Goal: Find specific page/section: Find specific page/section

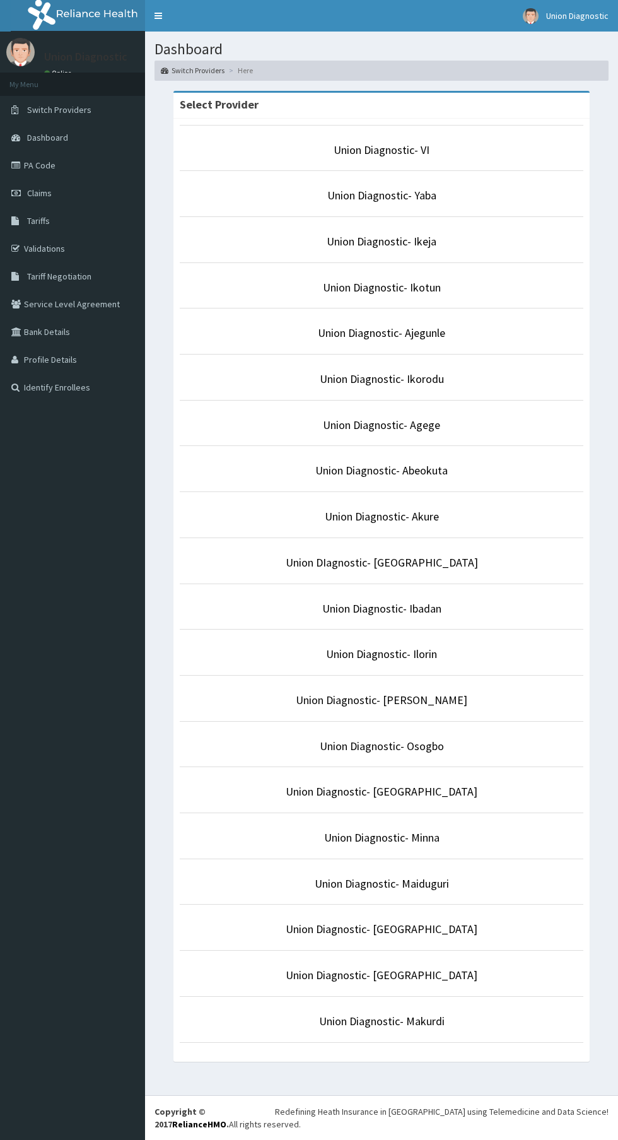
click at [114, 163] on link "PA Code" at bounding box center [72, 165] width 145 height 28
click at [432, 287] on link "Union Diagnostic- Ikotun" at bounding box center [382, 287] width 118 height 15
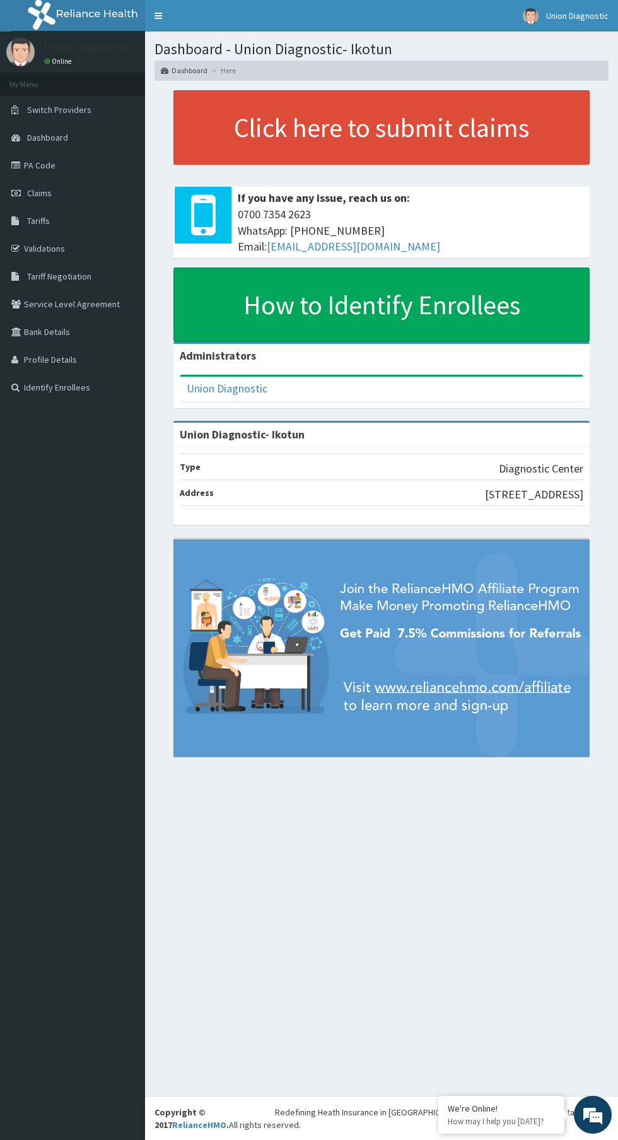
click at [36, 165] on link "PA Code" at bounding box center [72, 165] width 145 height 28
